Goal: Task Accomplishment & Management: Manage account settings

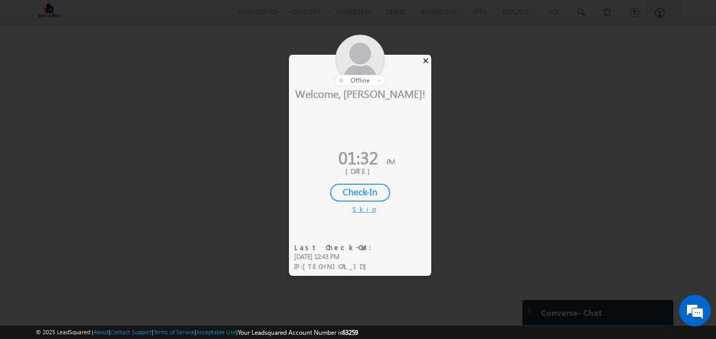
click at [427, 58] on div "×" at bounding box center [425, 61] width 11 height 12
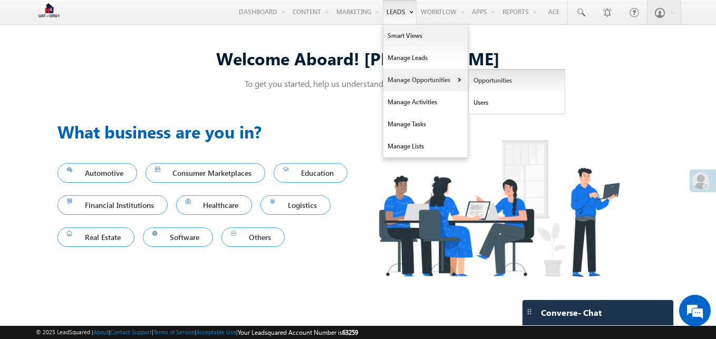
click at [468, 77] on link "Opportunities" at bounding box center [516, 81] width 96 height 22
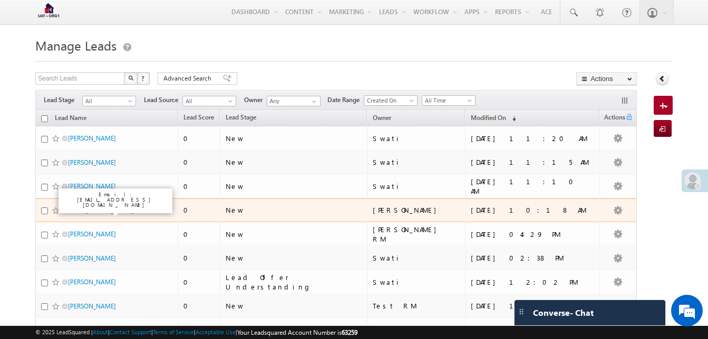
click at [88, 213] on link "Sanak Aditya Manna" at bounding box center [101, 211] width 66 height 8
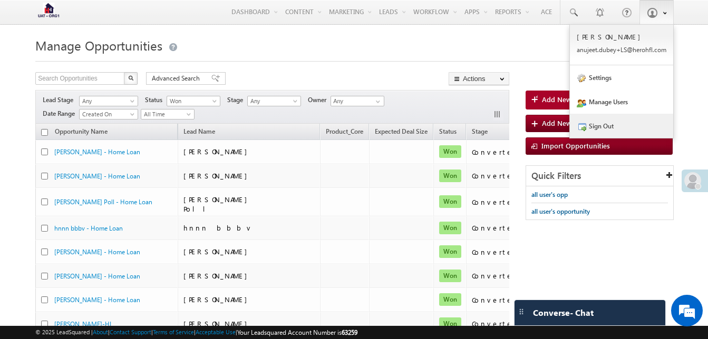
click at [600, 126] on link "Sign Out" at bounding box center [621, 126] width 103 height 24
